Goal: Task Accomplishment & Management: Use online tool/utility

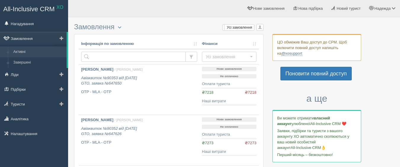
click at [26, 37] on link "Замовлення" at bounding box center [33, 38] width 67 height 13
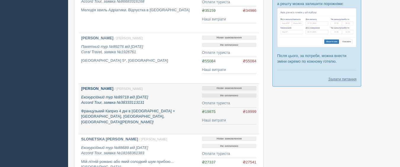
scroll to position [296, 0]
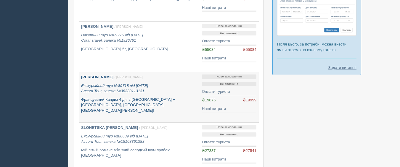
click at [113, 77] on b "[PERSON_NAME]" at bounding box center [97, 77] width 32 height 4
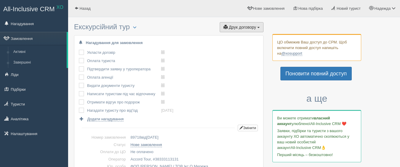
click at [234, 28] on span "Друк договору" at bounding box center [242, 27] width 27 height 5
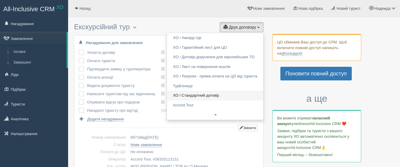
click at [212, 95] on link "ХО / Стандартний договір" at bounding box center [215, 96] width 96 height 10
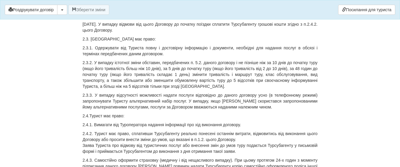
scroll to position [770, 0]
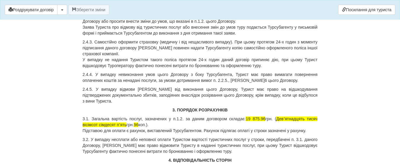
click at [264, 116] on p "3.1. Загальна вартість послуг, зазначених у п.1.2. за даним договором складає: …" at bounding box center [200, 125] width 235 height 18
click at [294, 117] on span "Девʼятнадцять тисяч вісімсот сімдесят пʼять" at bounding box center [200, 122] width 235 height 11
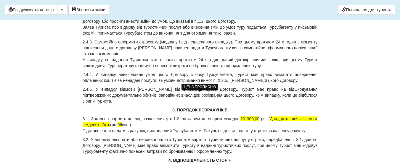
click at [109, 117] on span "Двадцять тисяч вісімсот сімдесят пʼять" at bounding box center [200, 122] width 235 height 11
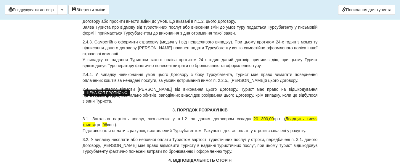
click at [107, 123] on span "96" at bounding box center [104, 125] width 5 height 5
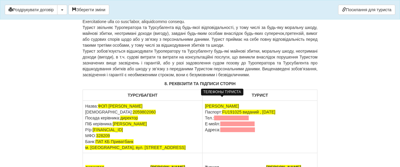
scroll to position [1753, 0]
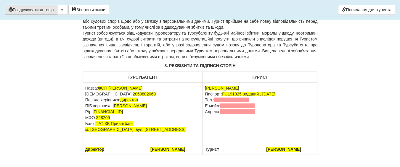
click at [22, 10] on button "Роздрукувати договір" at bounding box center [31, 10] width 53 height 10
